Goal: Information Seeking & Learning: Learn about a topic

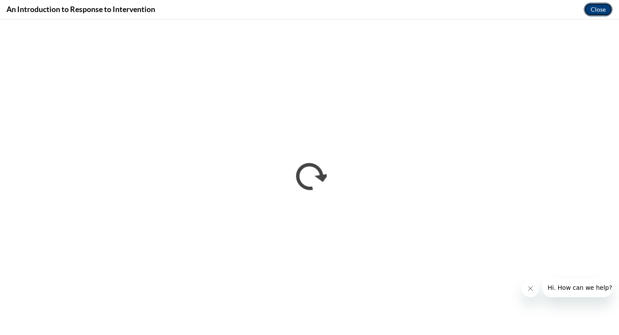
click at [603, 10] on button "Close" at bounding box center [598, 10] width 29 height 14
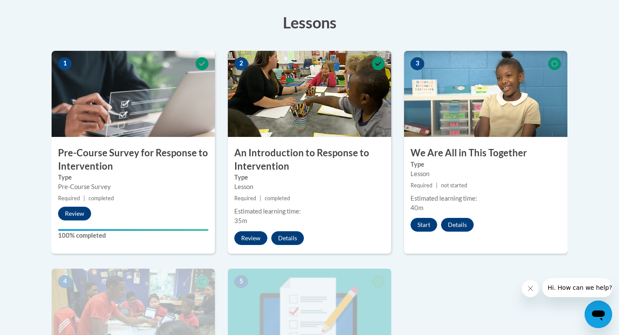
scroll to position [237, 0]
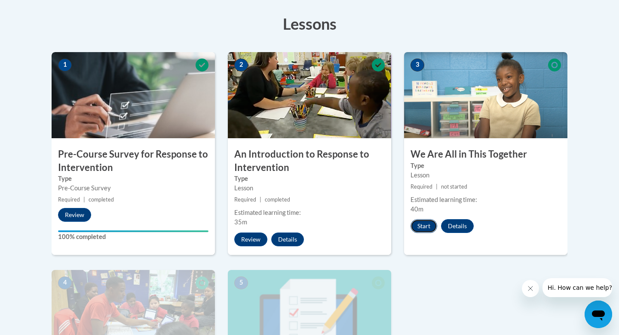
click at [424, 225] on button "Start" at bounding box center [424, 226] width 27 height 14
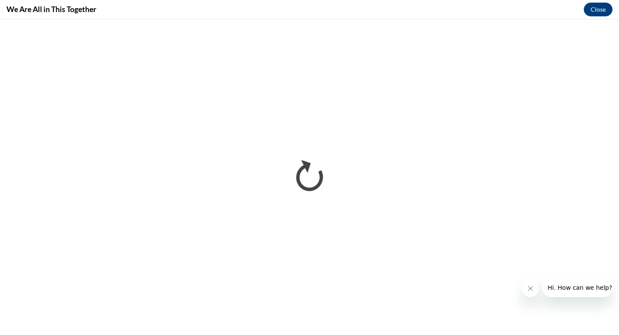
scroll to position [0, 0]
click at [600, 10] on button "Close" at bounding box center [598, 10] width 29 height 14
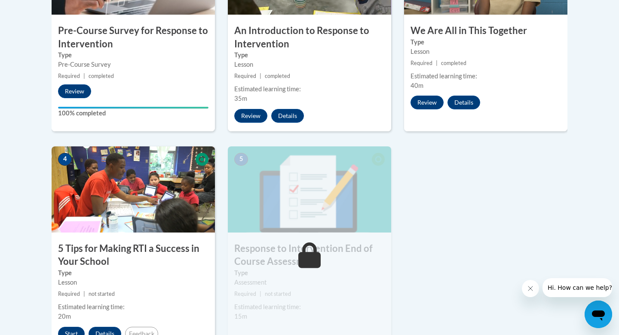
scroll to position [402, 0]
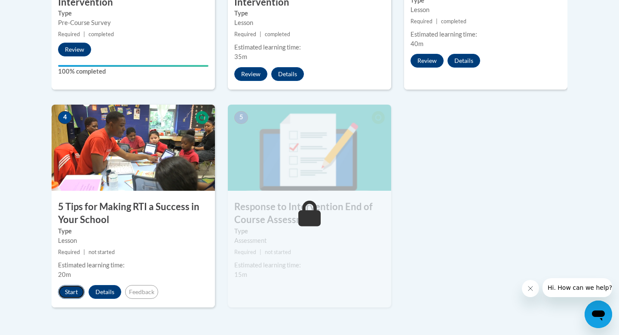
click at [71, 291] on button "Start" at bounding box center [71, 292] width 27 height 14
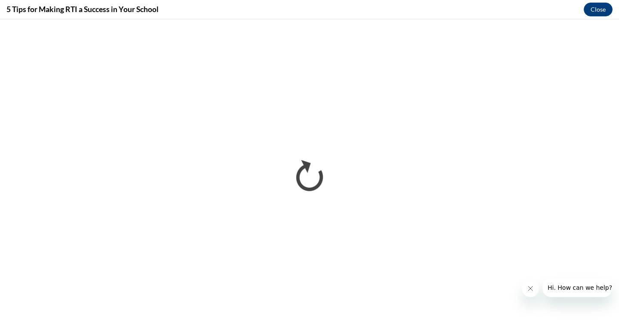
scroll to position [0, 0]
click at [594, 10] on button "Close" at bounding box center [598, 10] width 29 height 14
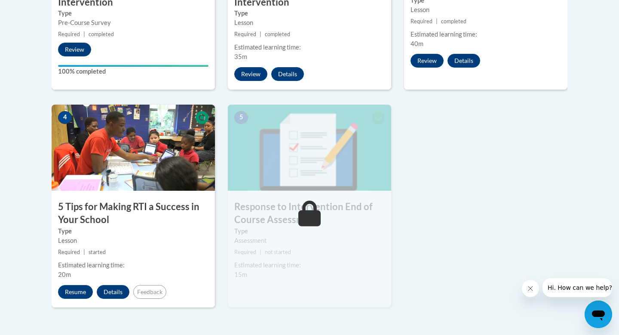
click at [530, 290] on icon "Close message from company" at bounding box center [530, 288] width 7 height 7
click at [71, 291] on button "Resume" at bounding box center [75, 292] width 35 height 14
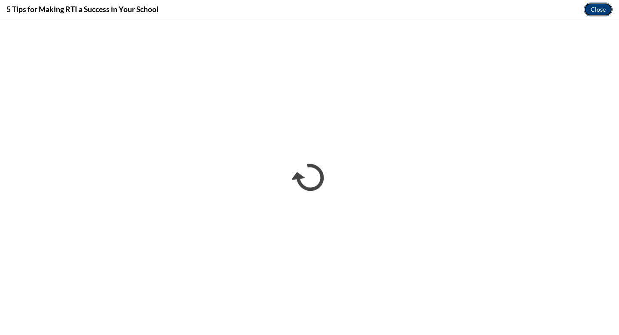
click at [599, 14] on button "Close" at bounding box center [598, 10] width 29 height 14
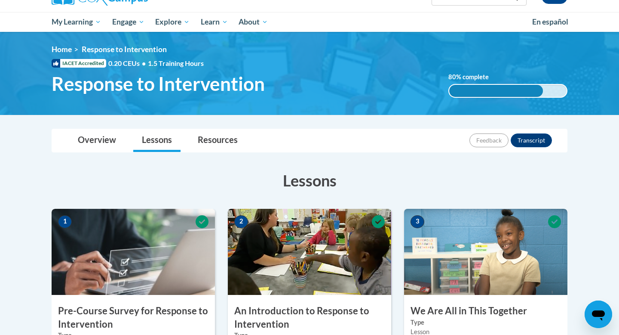
scroll to position [85, 0]
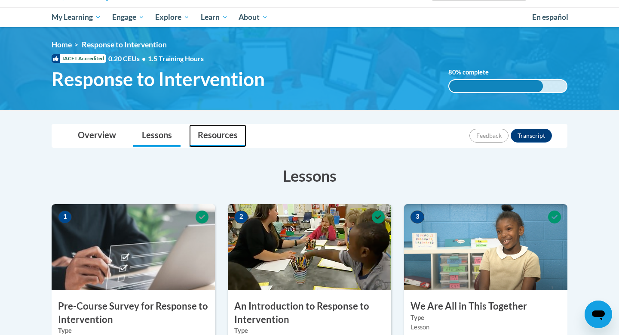
click at [222, 143] on link "Resources" at bounding box center [217, 135] width 57 height 23
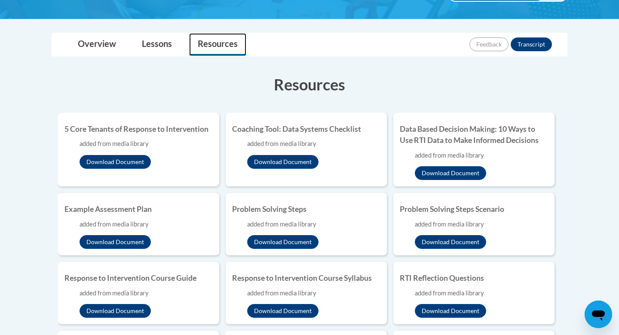
scroll to position [0, 0]
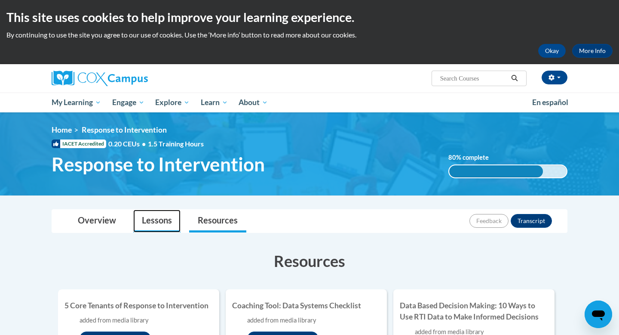
click at [159, 217] on link "Lessons" at bounding box center [156, 220] width 47 height 23
